Goal: Find specific fact: Find specific fact

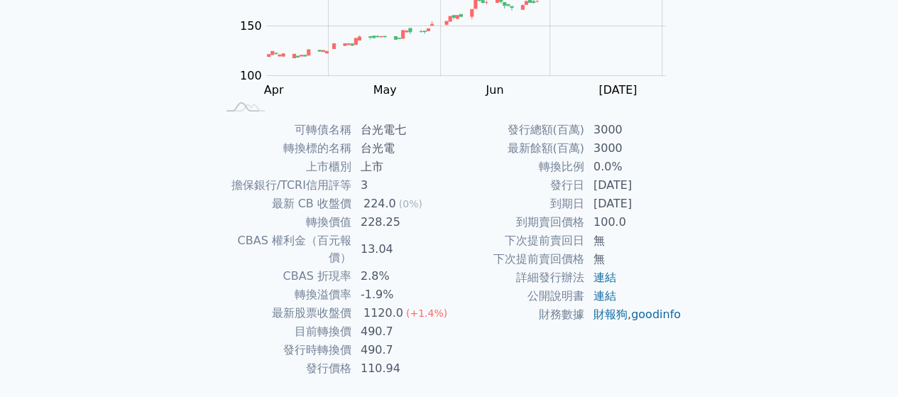
scroll to position [260, 0]
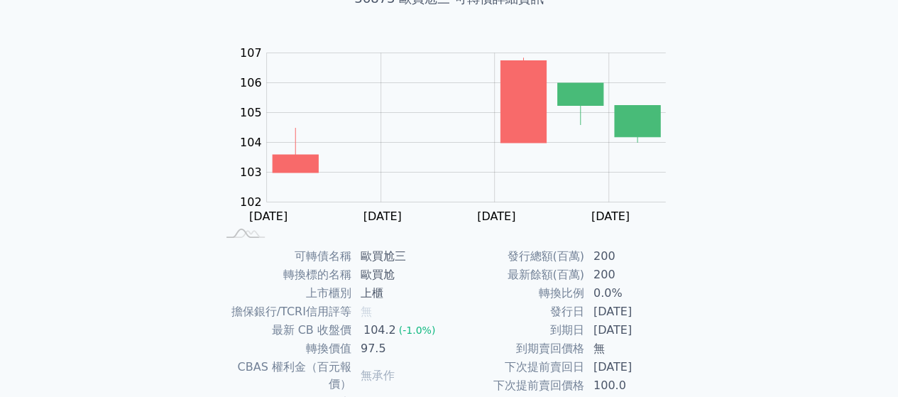
scroll to position [260, 0]
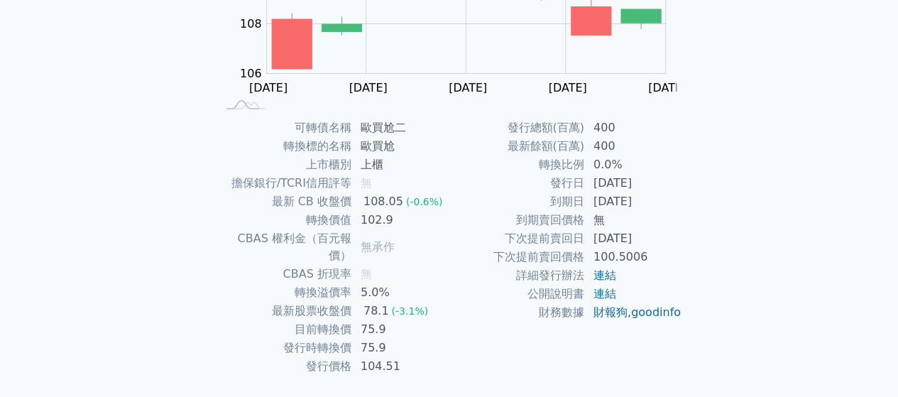
scroll to position [260, 0]
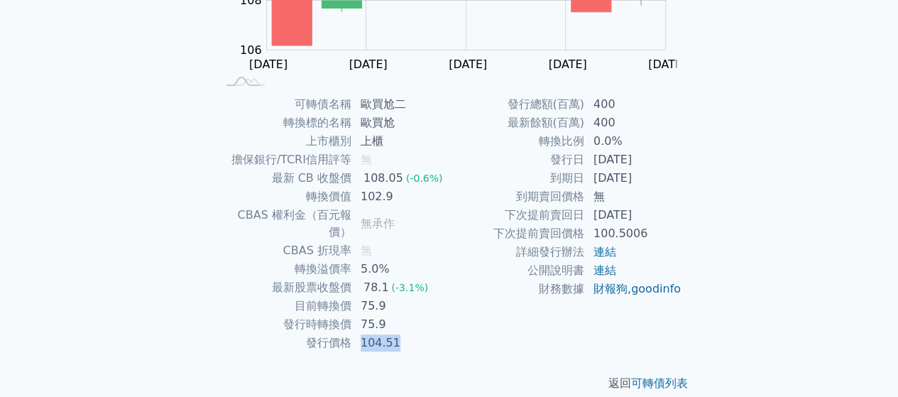
drag, startPoint x: 361, startPoint y: 324, endPoint x: 441, endPoint y: 324, distance: 80.2
click at [441, 333] on td "104.51" at bounding box center [400, 342] width 97 height 18
copy td "104.51"
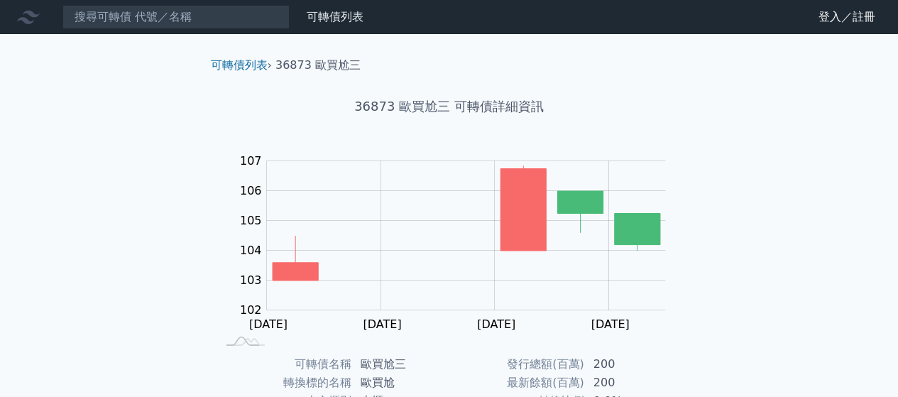
scroll to position [260, 0]
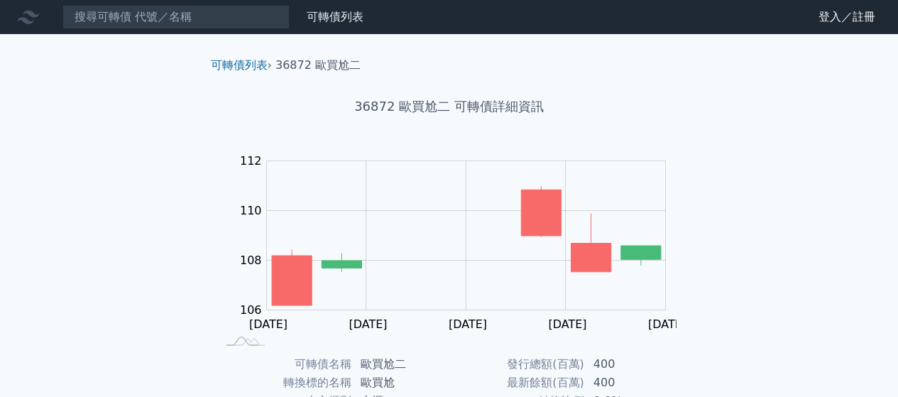
scroll to position [260, 0]
